Goal: Information Seeking & Learning: Learn about a topic

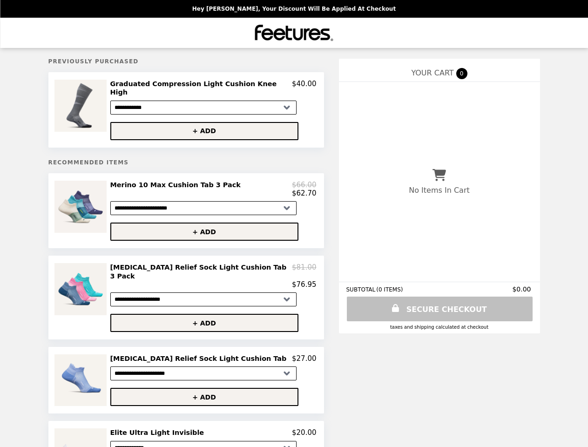
click at [95, 107] on img at bounding box center [82, 106] width 55 height 52
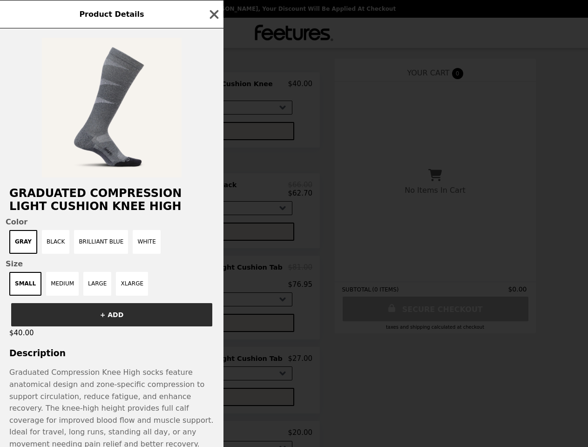
click at [213, 85] on div "Product Details Graduated Compression Light Cushion Knee High Color Gray Black …" at bounding box center [294, 223] width 588 height 447
click at [213, 124] on div at bounding box center [112, 102] width 224 height 149
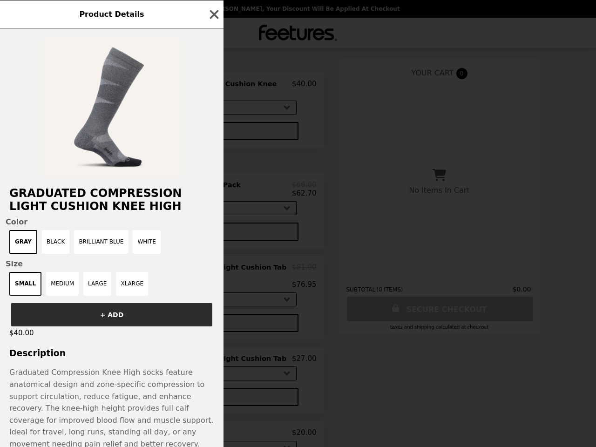
click at [95, 205] on h2 "Graduated Compression Light Cushion Knee High" at bounding box center [112, 200] width 224 height 26
click at [213, 184] on div "Graduated Compression Light Cushion Knee High Color Gray Black Brilliant Blue W…" at bounding box center [112, 237] width 224 height 419
click at [213, 226] on span "Color" at bounding box center [112, 222] width 212 height 9
click at [95, 290] on div "Product Details Graduated Compression Light Cushion Knee High Color Gray Black …" at bounding box center [298, 223] width 596 height 447
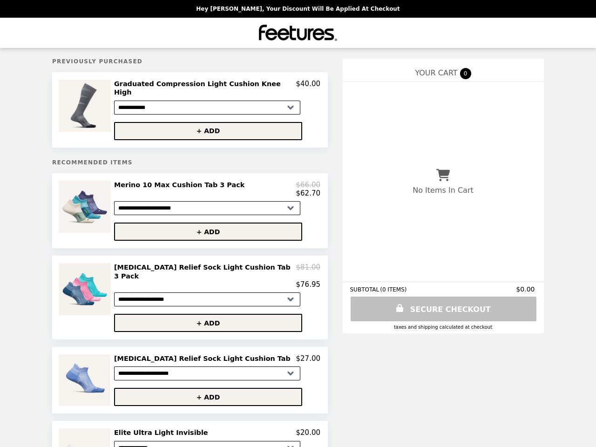
click at [213, 280] on div "$76.95" at bounding box center [217, 284] width 206 height 8
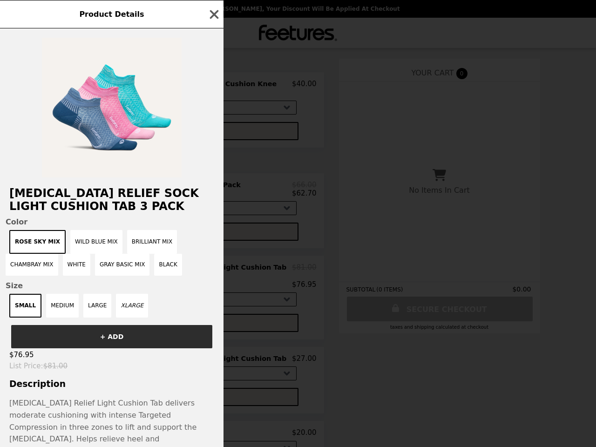
click at [213, 312] on div "Product Details [MEDICAL_DATA] Relief Sock Light Cushion Tab 3 Pack Color Rose …" at bounding box center [298, 223] width 596 height 447
click at [95, 369] on div "[MEDICAL_DATA] Relief Sock Light Cushion Tab 3 Pack Color Rose Sky Mix Wild Blu…" at bounding box center [112, 237] width 224 height 419
